Goal: Communication & Community: Share content

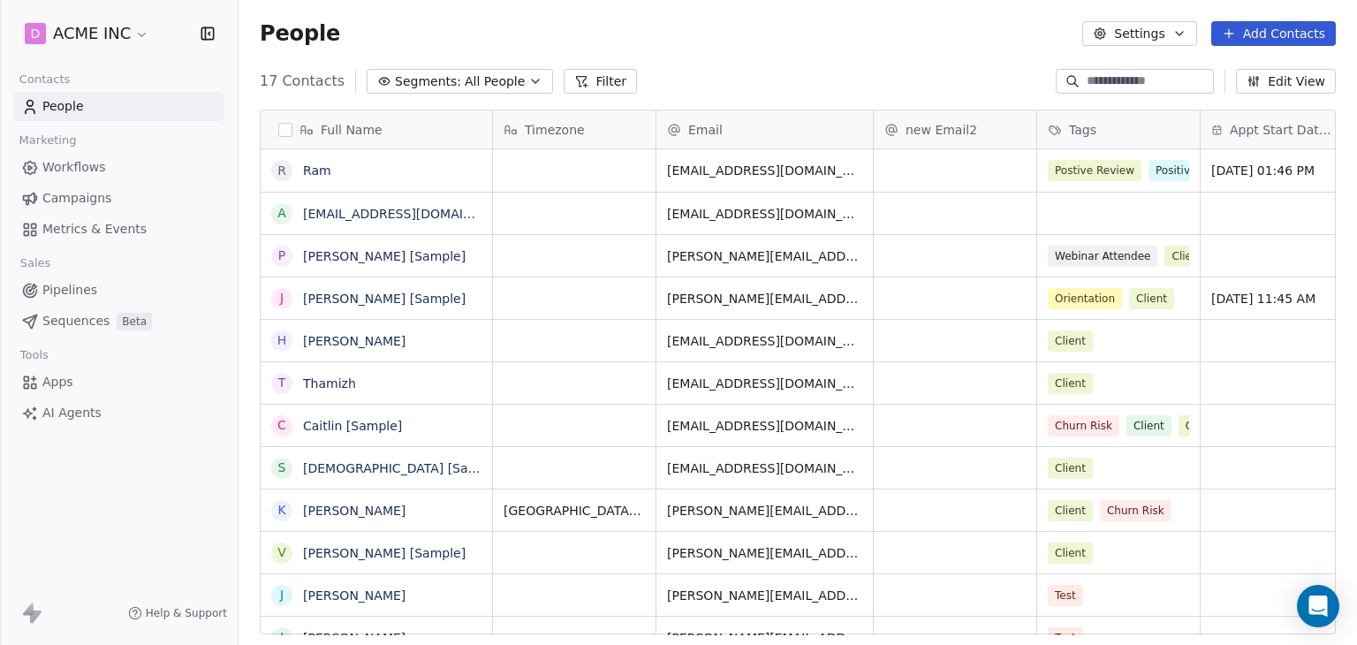
scroll to position [553, 1104]
click at [62, 234] on span "Metrics & Events" at bounding box center [94, 229] width 104 height 19
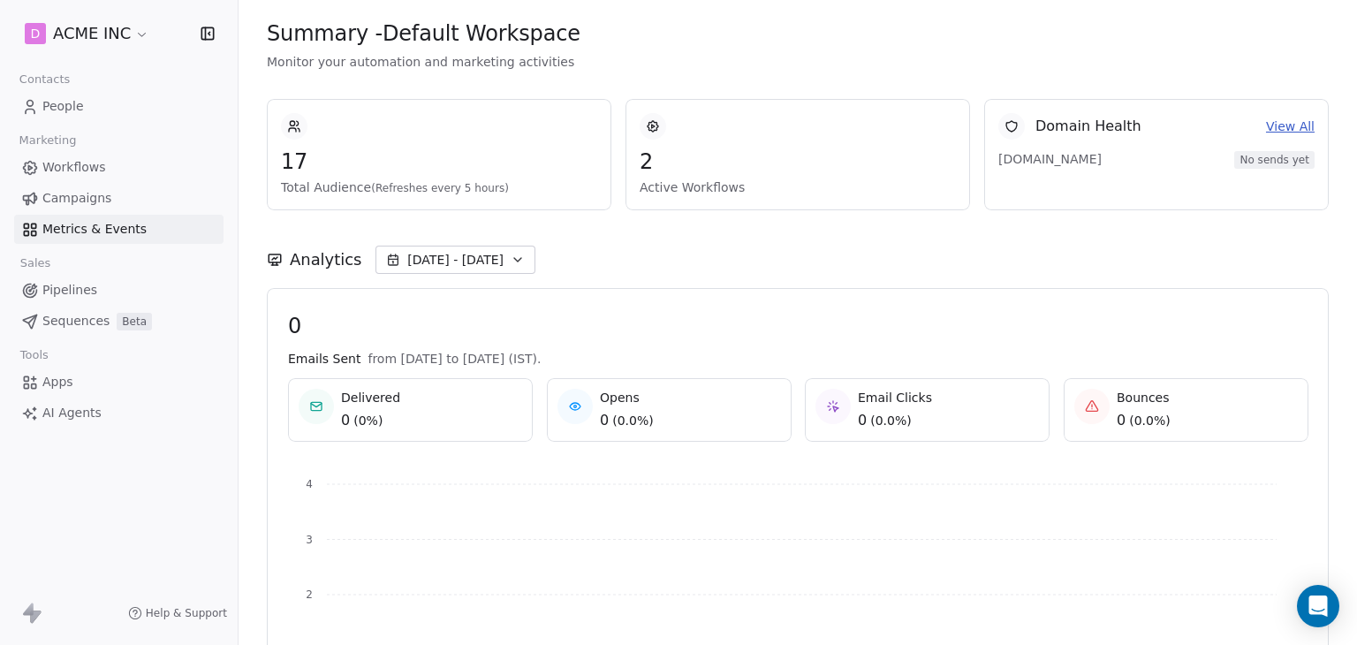
click at [98, 23] on html "D ACME INC Contacts People Marketing Workflows Campaigns Metrics & Events Sales…" at bounding box center [678, 322] width 1357 height 645
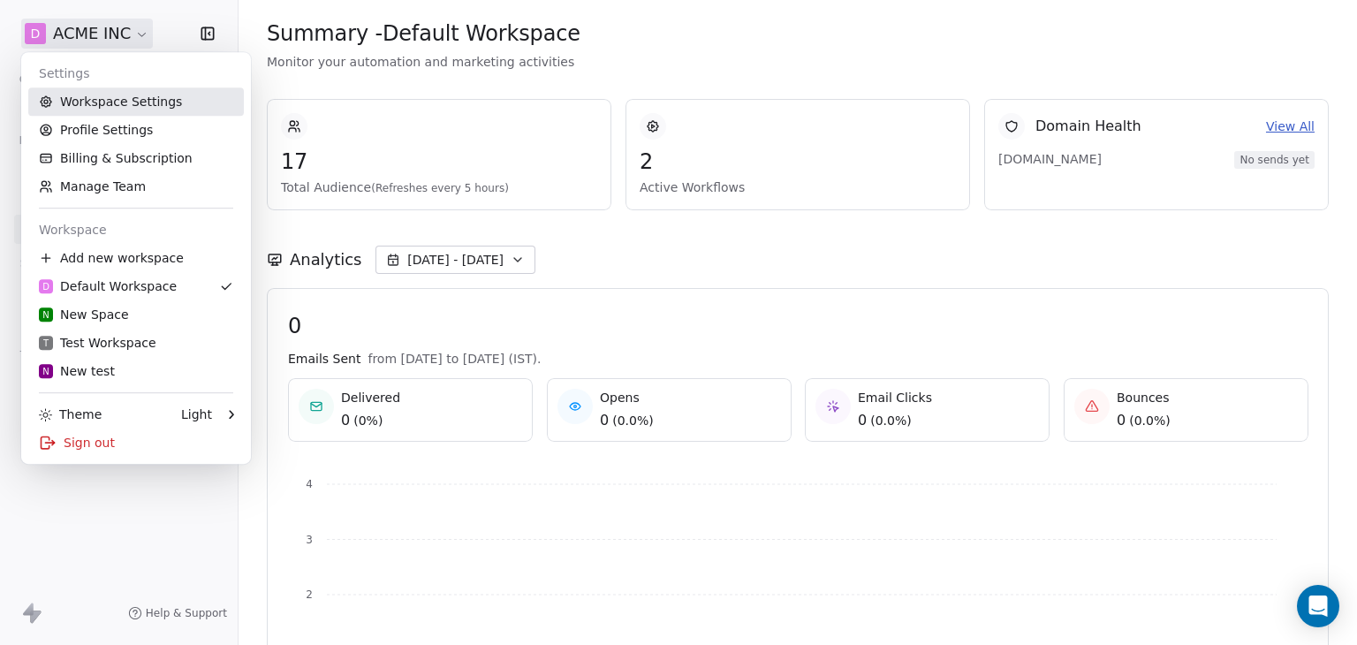
click at [130, 108] on link "Workspace Settings" at bounding box center [136, 101] width 216 height 28
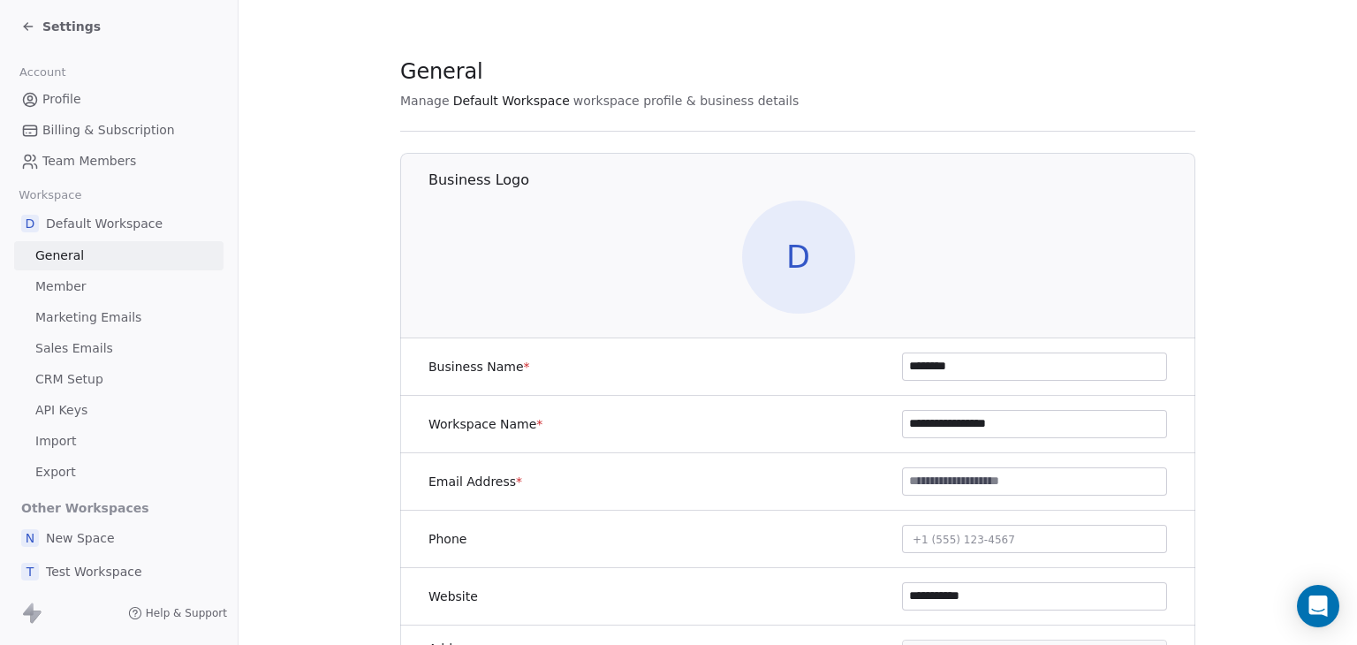
click at [70, 316] on span "Marketing Emails" at bounding box center [88, 317] width 106 height 19
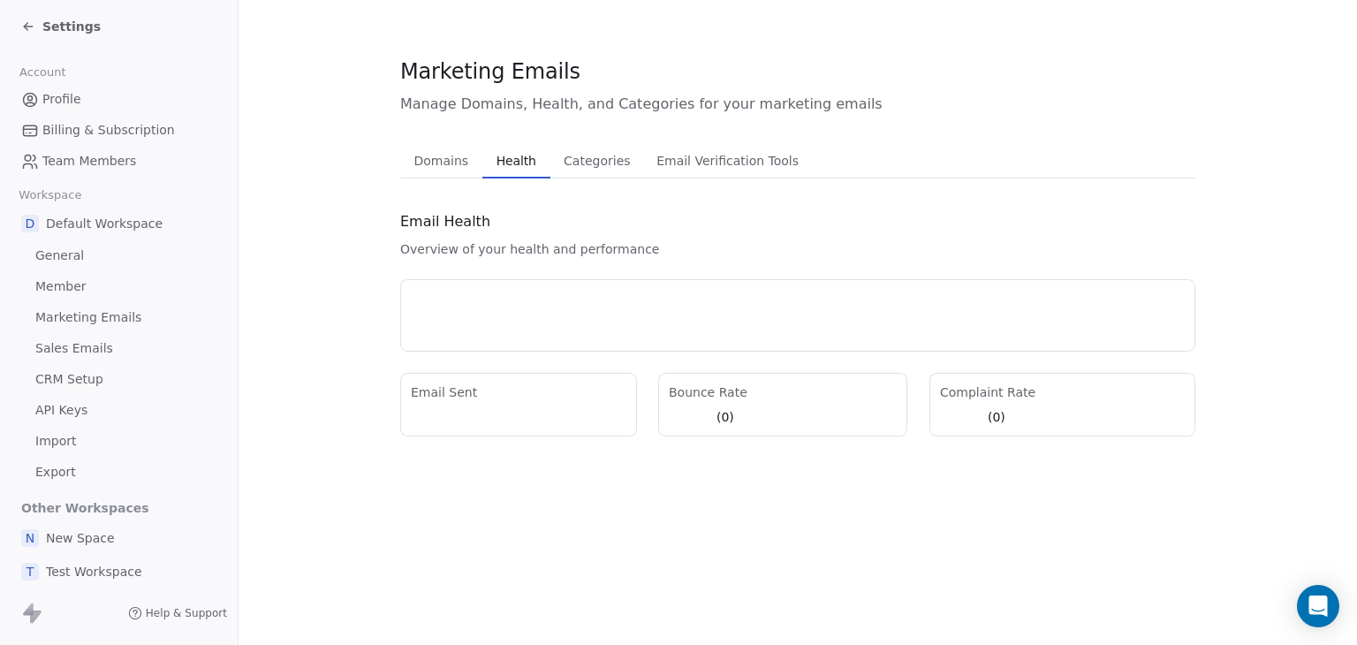
click at [513, 161] on span "Health" at bounding box center [517, 160] width 54 height 25
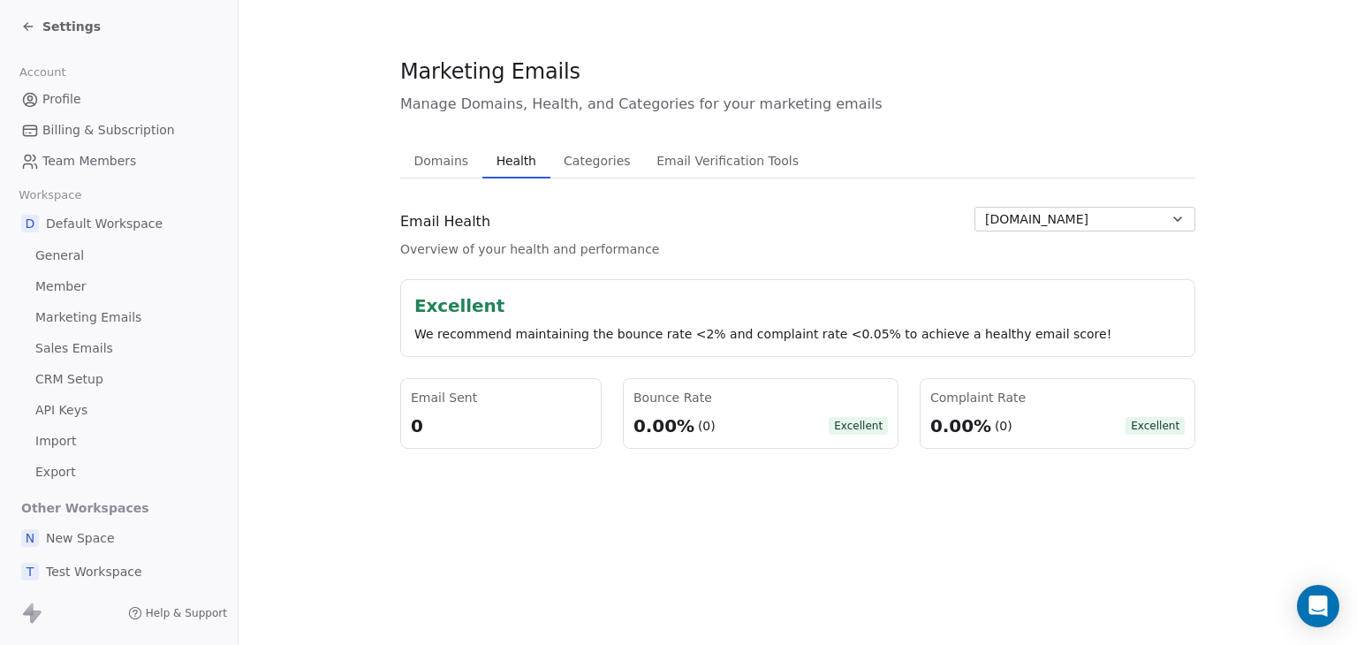
click at [61, 23] on span "Settings" at bounding box center [71, 27] width 58 height 18
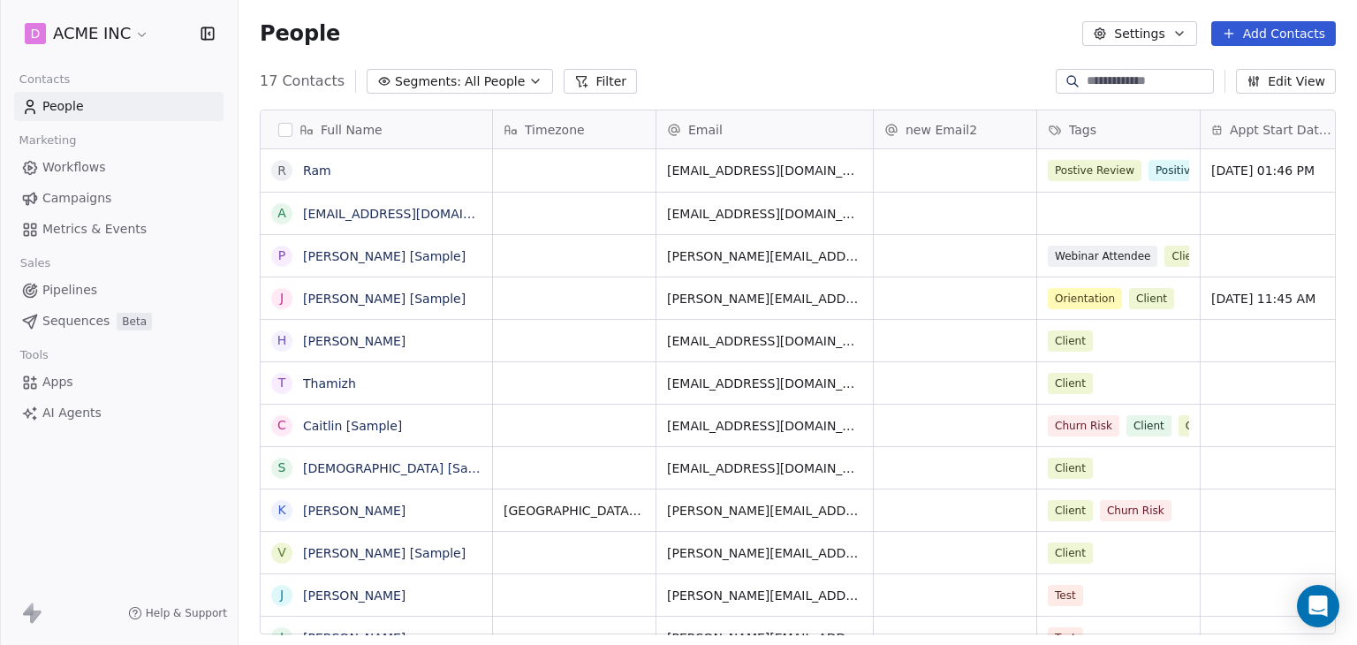
scroll to position [553, 1104]
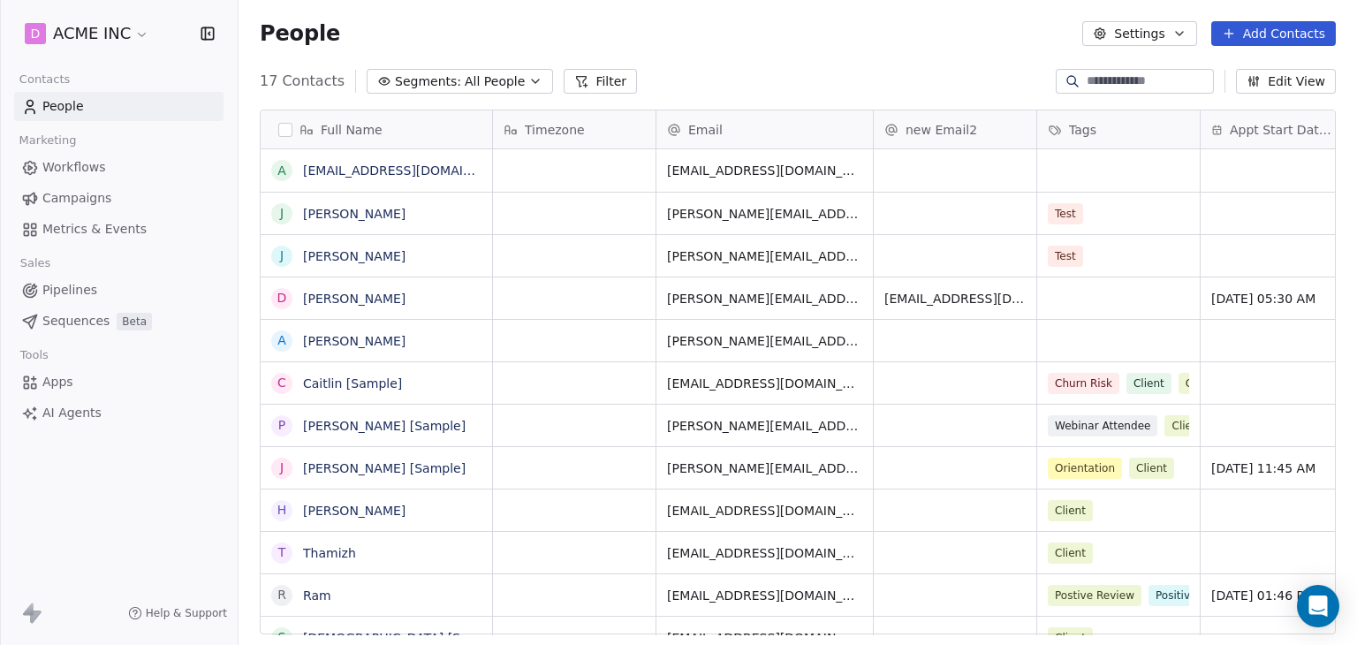
drag, startPoint x: 96, startPoint y: 231, endPoint x: 217, endPoint y: 236, distance: 121.2
click at [98, 231] on span "Metrics & Events" at bounding box center [94, 229] width 104 height 19
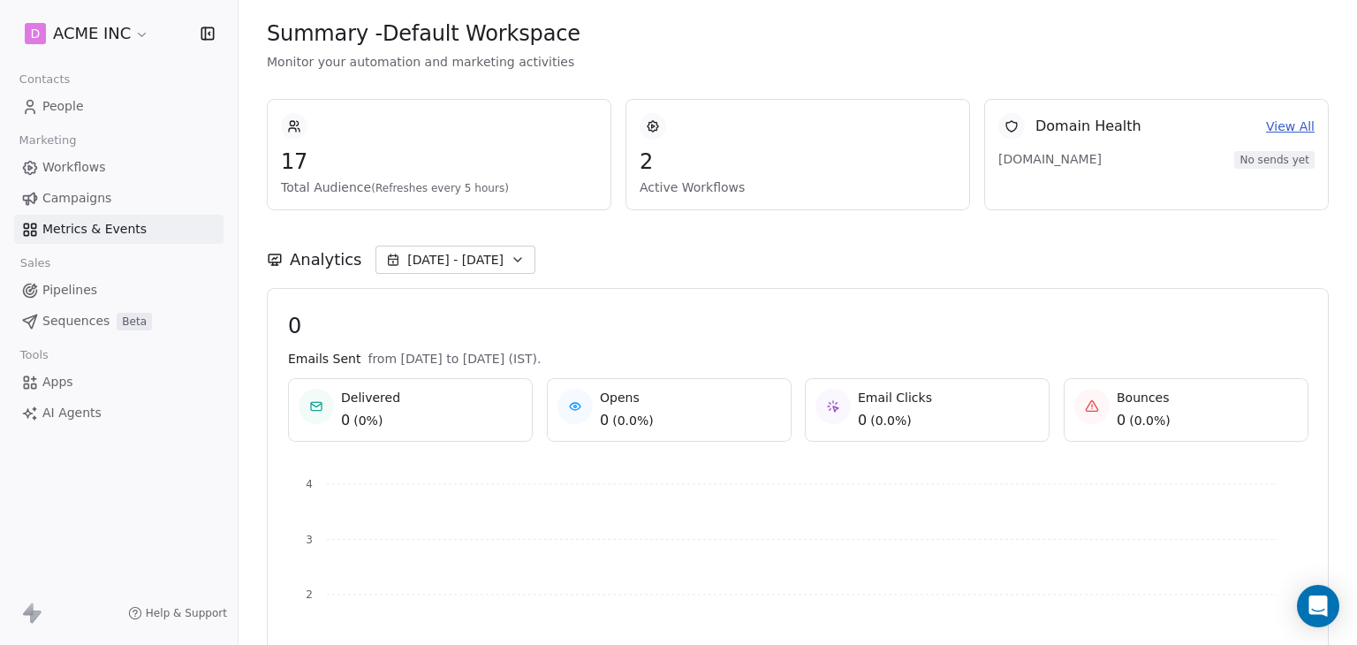
click at [72, 88] on span "Contacts" at bounding box center [44, 79] width 66 height 27
click at [60, 106] on span "People" at bounding box center [63, 106] width 42 height 19
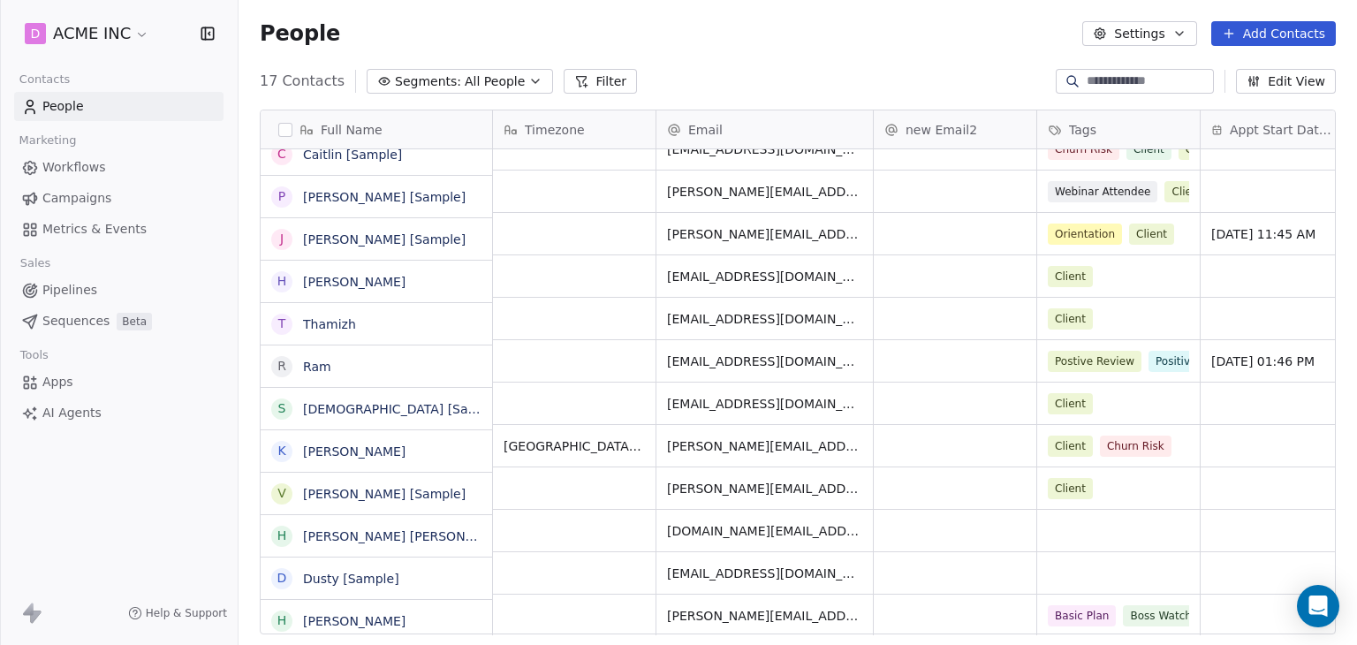
scroll to position [234, 0]
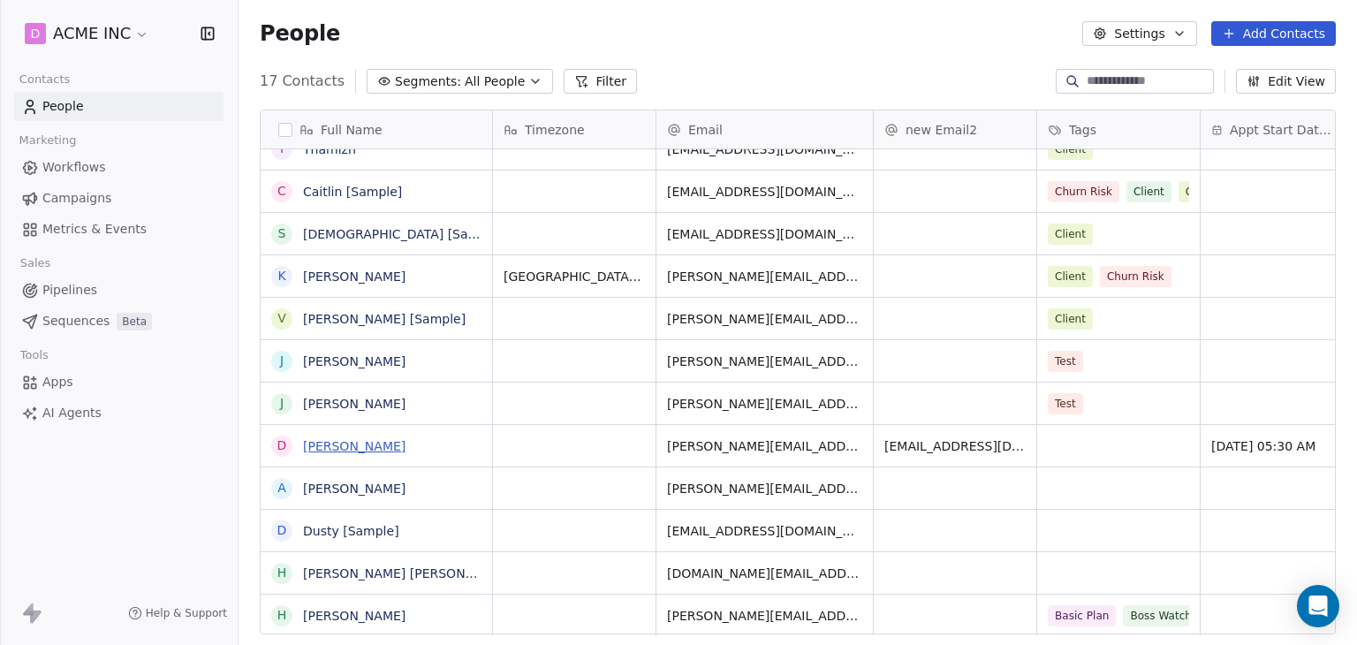
click at [399, 450] on link "[PERSON_NAME]" at bounding box center [354, 446] width 102 height 14
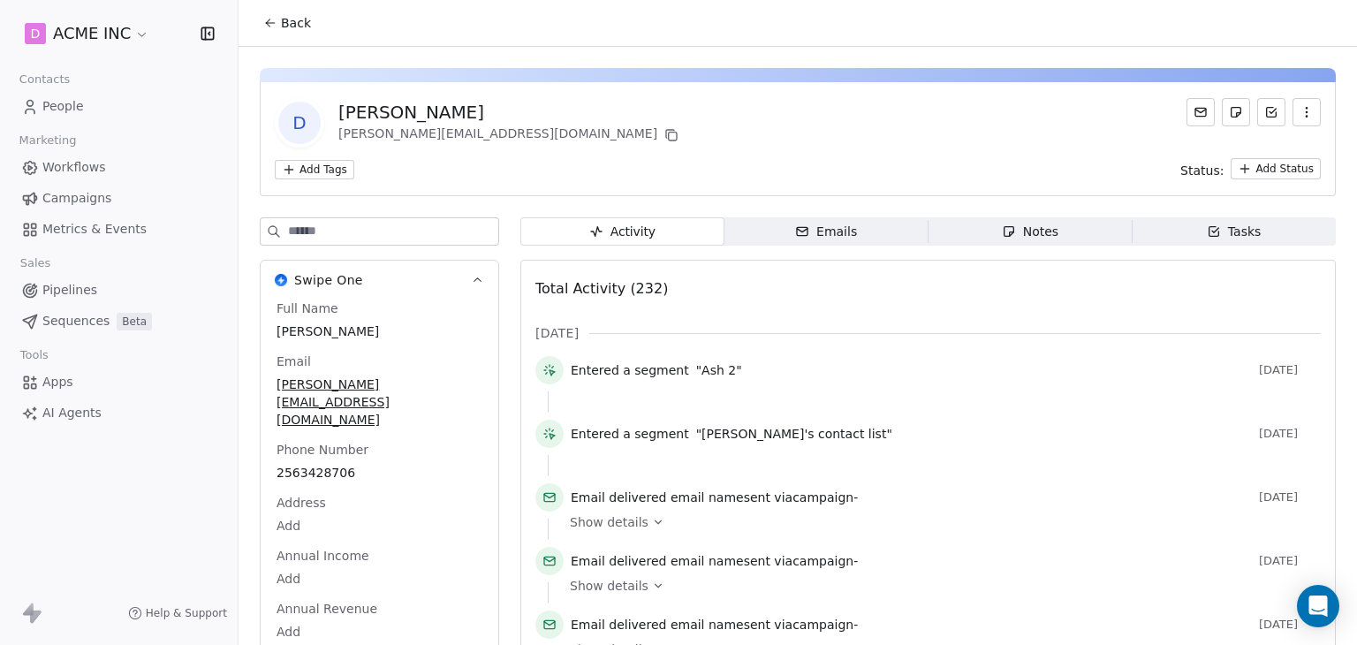
click at [823, 231] on div "Emails" at bounding box center [826, 232] width 62 height 19
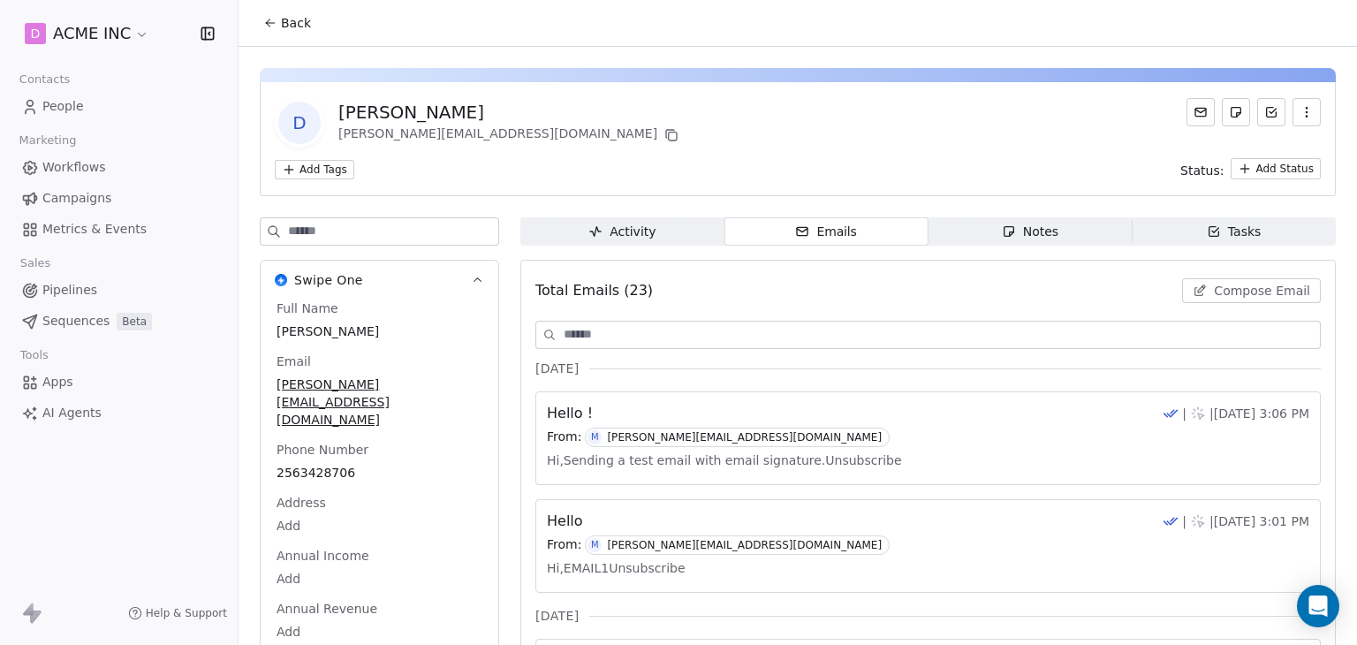
click at [1215, 294] on span "Compose Email" at bounding box center [1262, 291] width 96 height 18
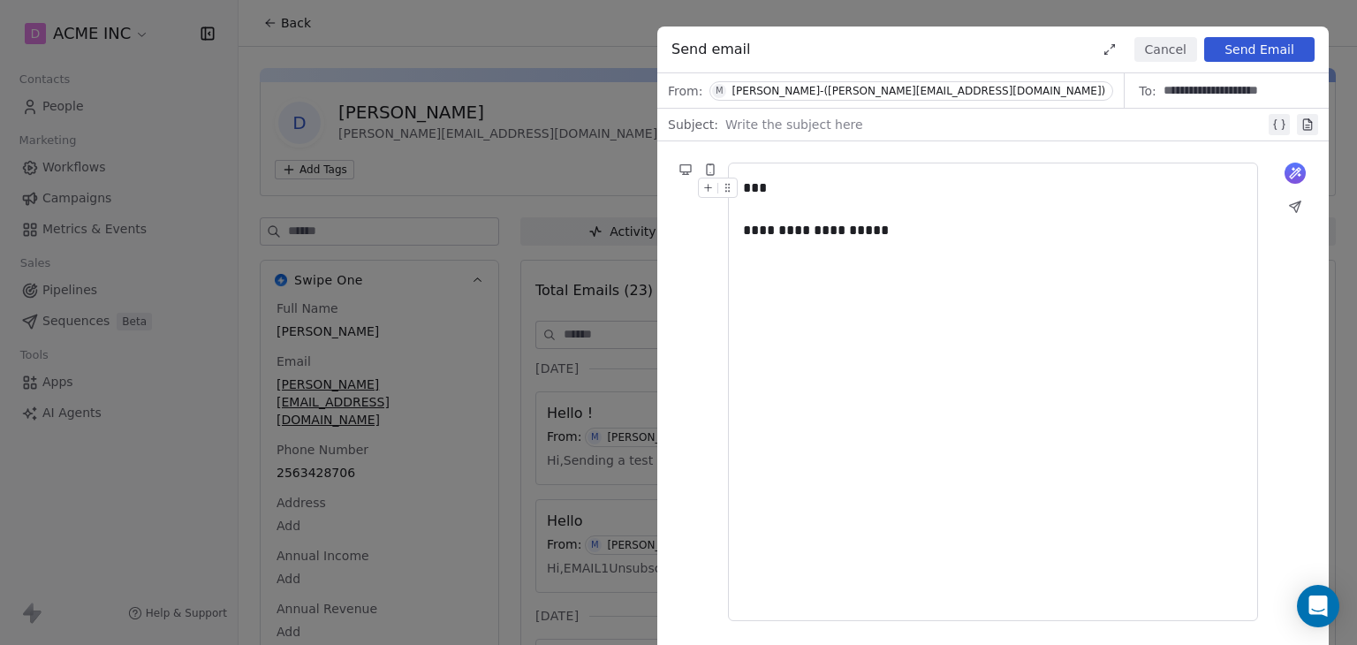
click at [842, 125] on div at bounding box center [995, 124] width 540 height 21
click at [1243, 49] on button "Send Email" at bounding box center [1259, 49] width 110 height 25
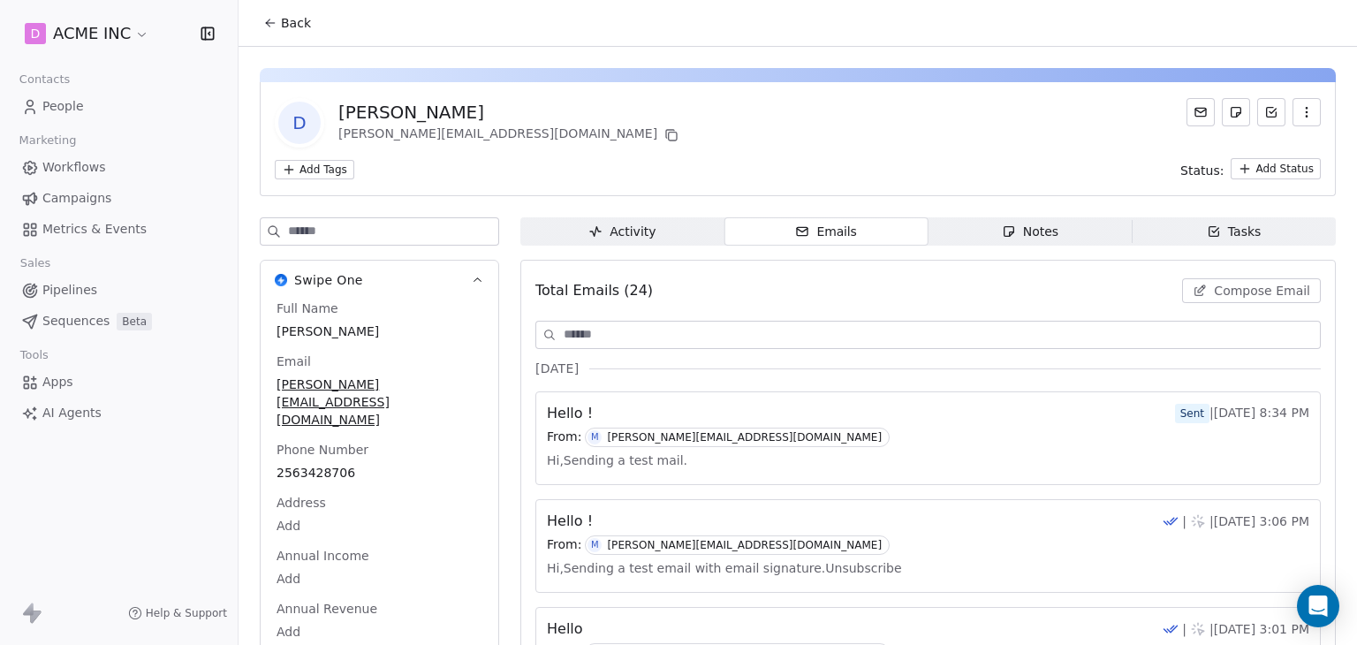
drag, startPoint x: 102, startPoint y: 231, endPoint x: 164, endPoint y: 227, distance: 62.0
click at [102, 231] on span "Metrics & Events" at bounding box center [94, 229] width 104 height 19
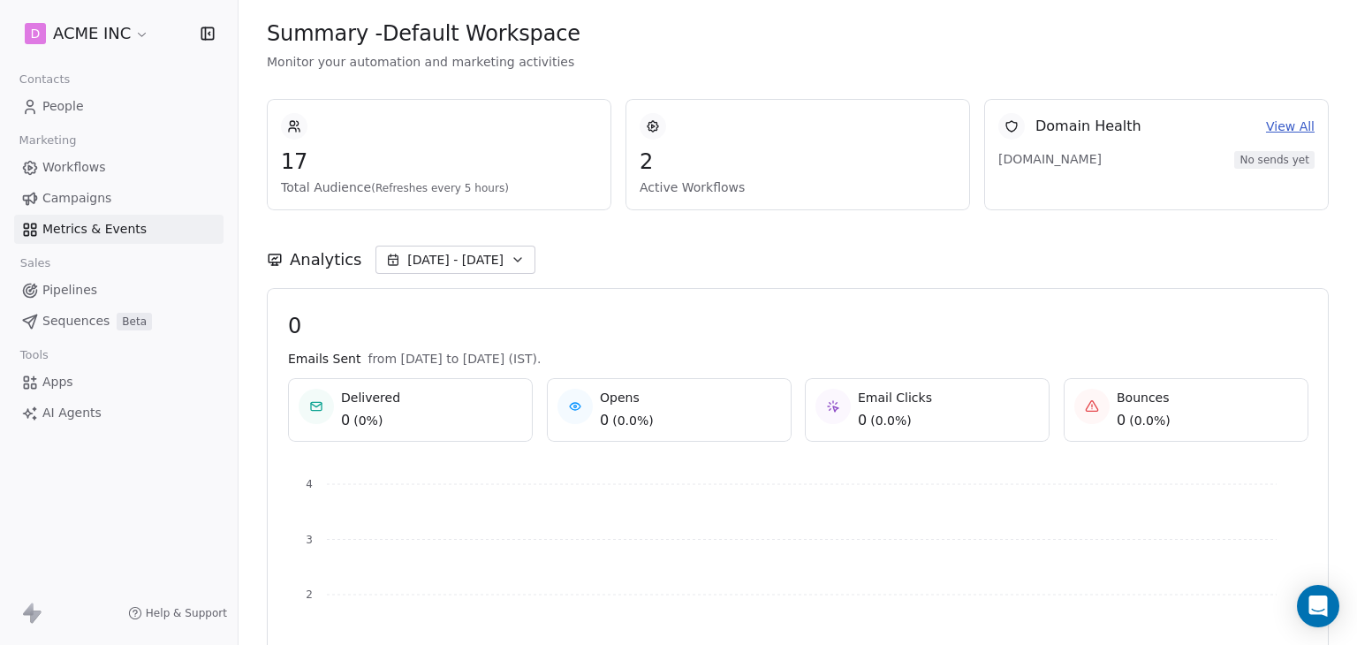
scroll to position [88, 0]
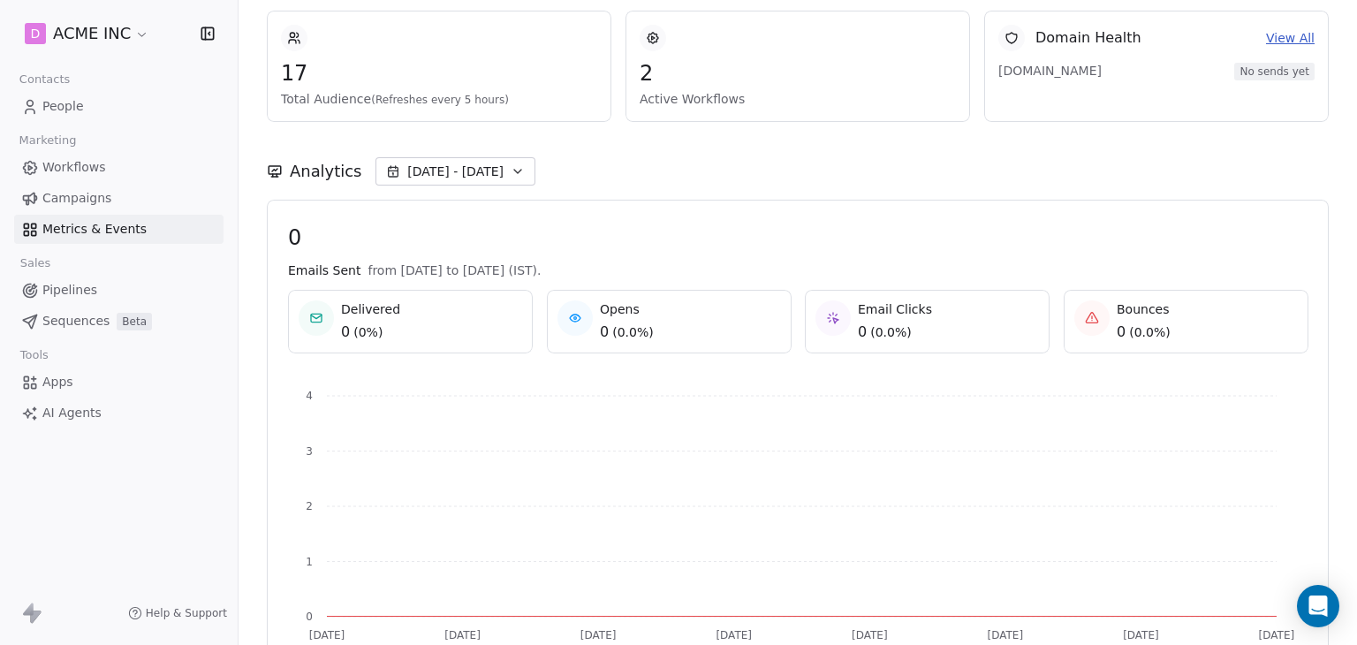
click at [456, 174] on span "[DATE] - [DATE]" at bounding box center [455, 172] width 96 height 18
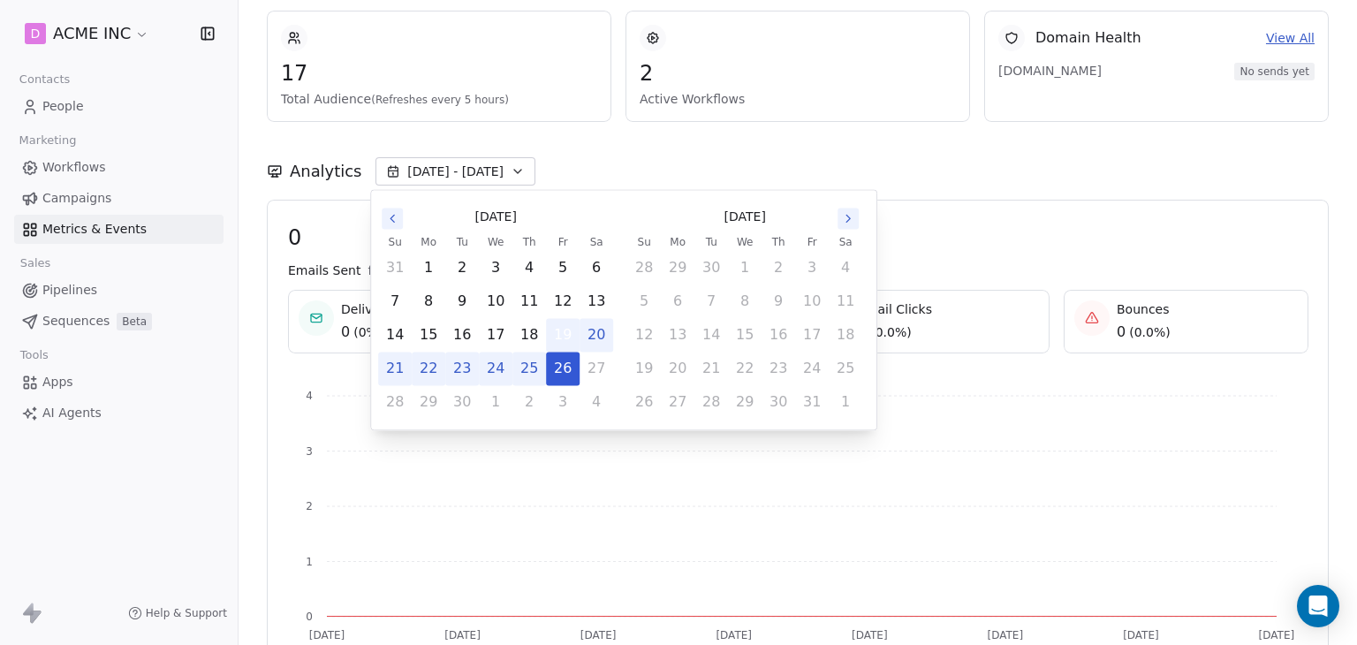
click at [559, 326] on button "19" at bounding box center [563, 335] width 32 height 32
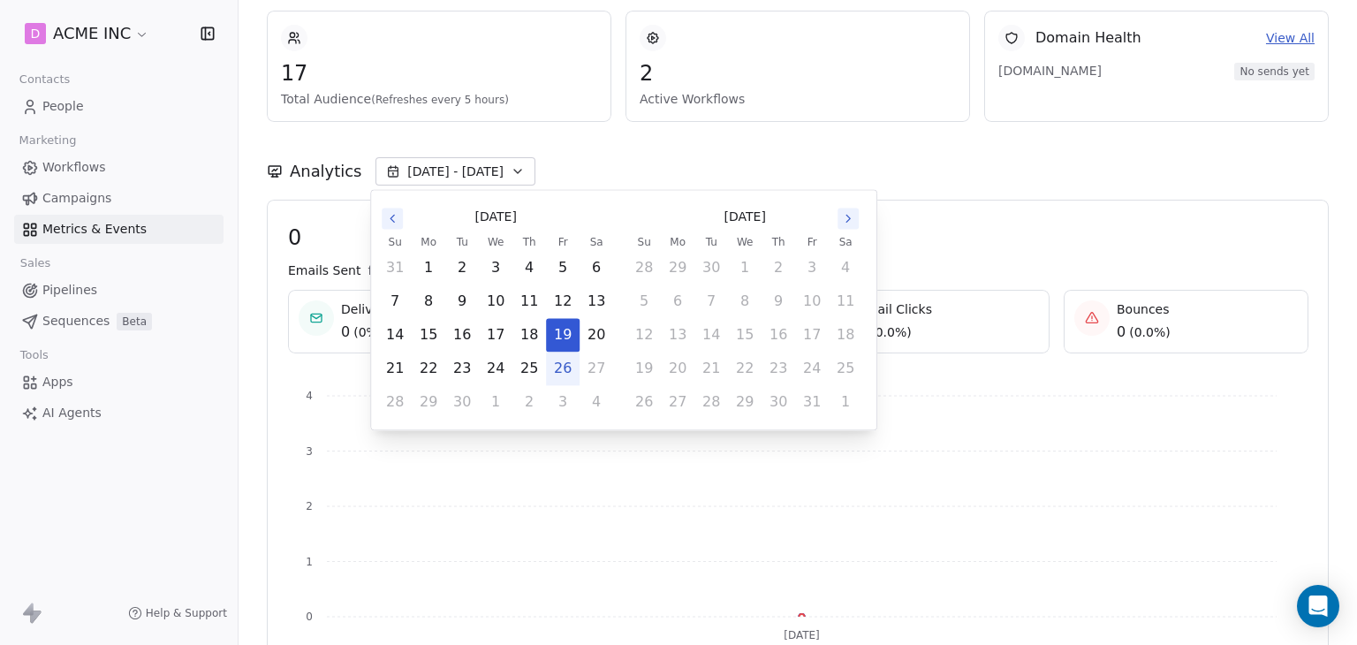
click at [571, 372] on button "26" at bounding box center [563, 369] width 32 height 32
click at [672, 161] on div "Analytics Sep 26 - Sep 26" at bounding box center [798, 171] width 1062 height 28
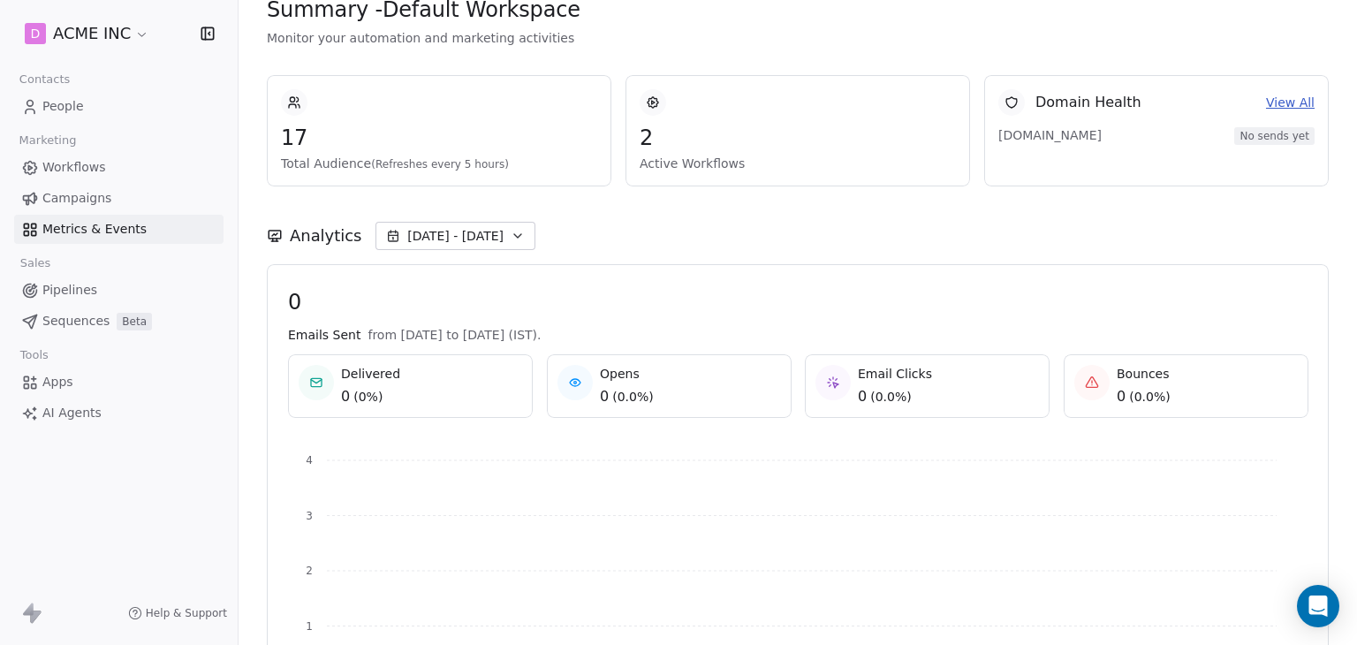
scroll to position [0, 0]
